Goal: Navigation & Orientation: Find specific page/section

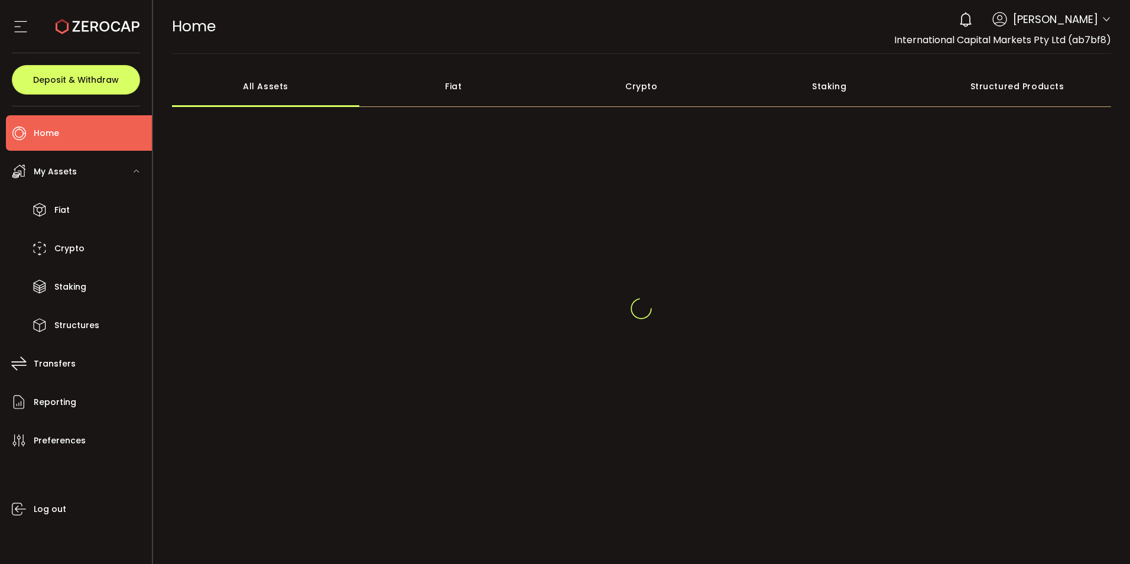
click at [1101, 12] on div "0 [PERSON_NAME]" at bounding box center [1032, 20] width 158 height 26
click at [1102, 21] on icon at bounding box center [1105, 19] width 9 height 9
click at [1101, 17] on icon at bounding box center [1105, 19] width 9 height 9
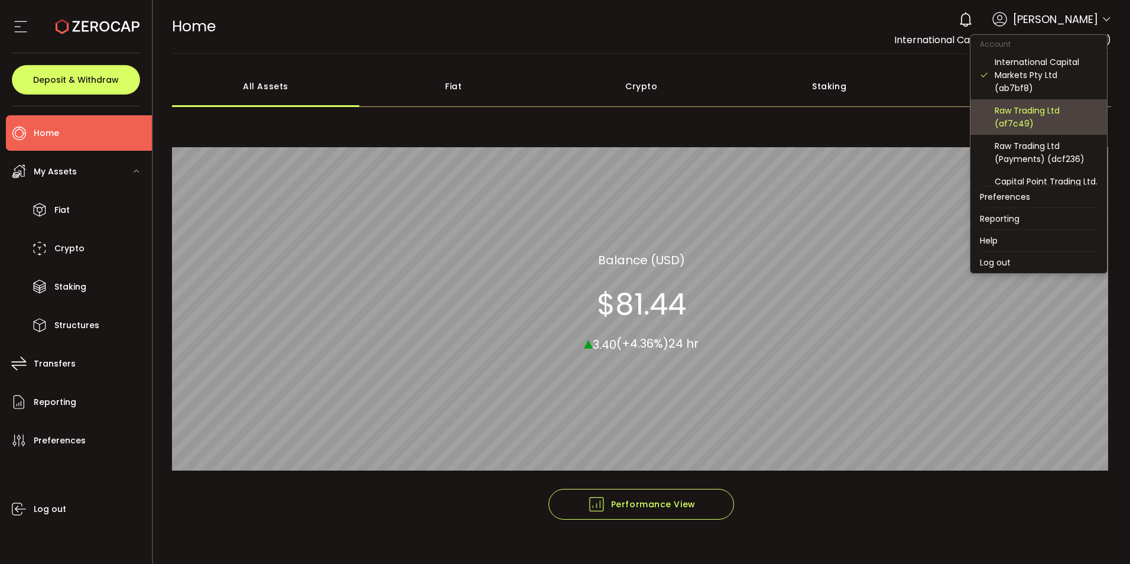
click at [1048, 105] on div "Raw Trading Ltd (af7c49)" at bounding box center [1046, 117] width 103 height 26
